Goal: Information Seeking & Learning: Learn about a topic

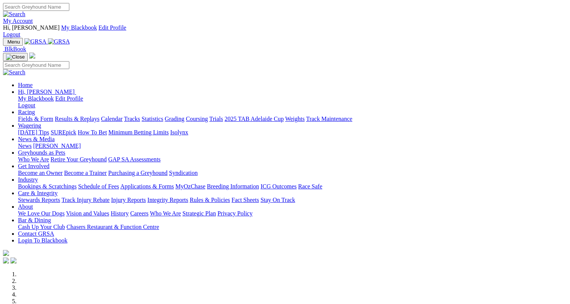
click at [37, 115] on link "Fields & Form" at bounding box center [35, 118] width 35 height 6
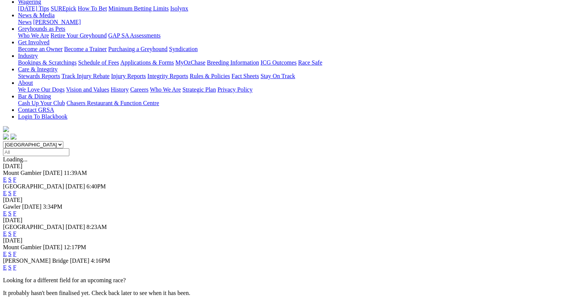
scroll to position [140, 0]
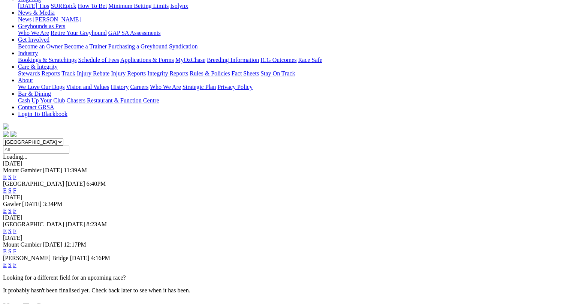
click at [16, 261] on link "F" at bounding box center [14, 264] width 3 height 6
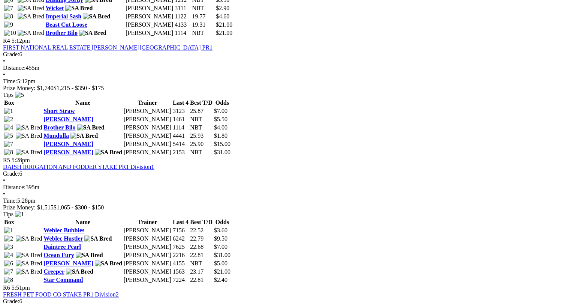
scroll to position [805, 0]
